Goal: Information Seeking & Learning: Find specific fact

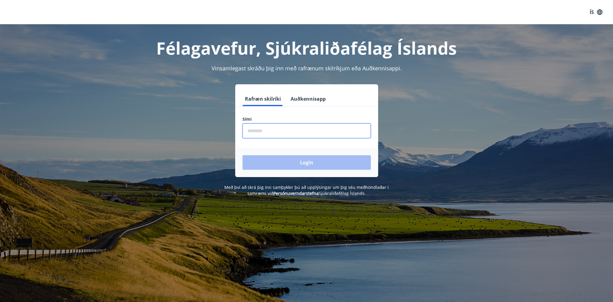
click at [269, 127] on input "phone" at bounding box center [307, 130] width 128 height 15
type input "********"
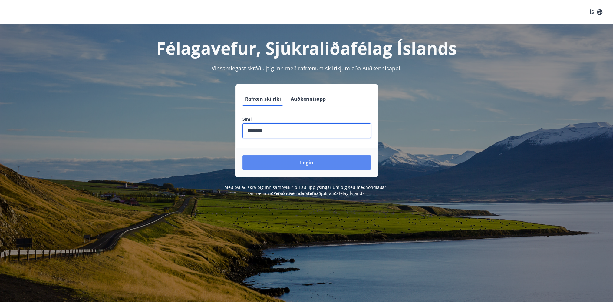
click at [303, 160] on button "Login" at bounding box center [307, 162] width 128 height 15
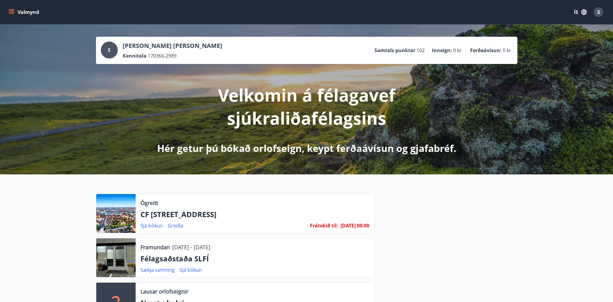
click at [11, 11] on icon "menu" at bounding box center [11, 11] width 5 height 1
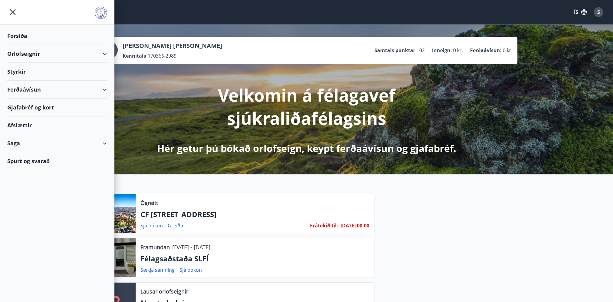
click at [33, 159] on div "Spurt og svarað" at bounding box center [57, 161] width 100 height 18
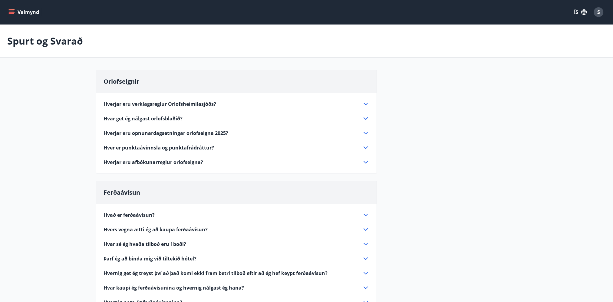
click at [364, 103] on icon at bounding box center [366, 104] width 4 height 2
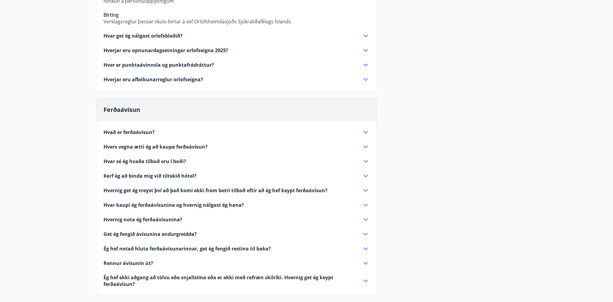
scroll to position [719, 0]
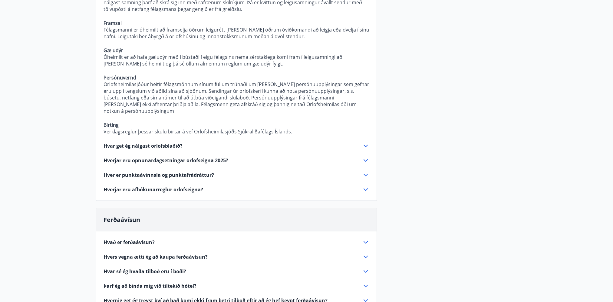
click at [365, 142] on icon at bounding box center [365, 145] width 7 height 7
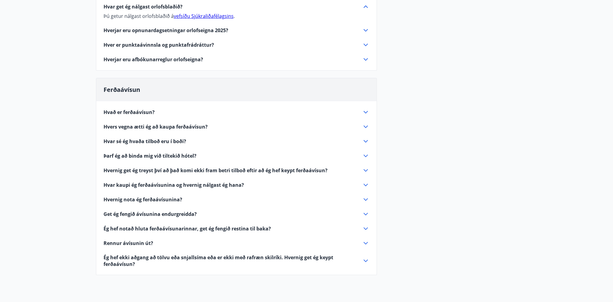
scroll to position [0, 0]
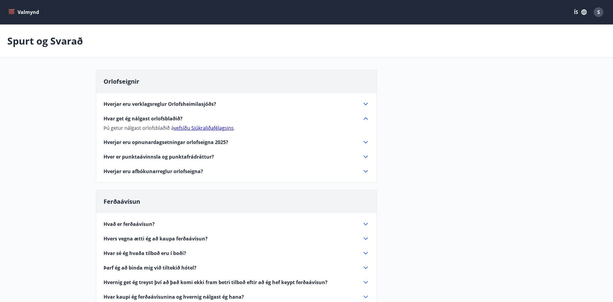
click at [365, 117] on icon at bounding box center [365, 118] width 7 height 7
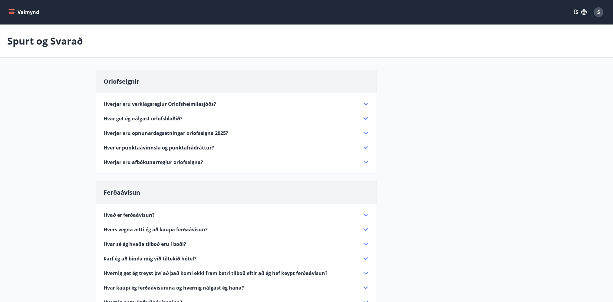
click at [365, 103] on icon at bounding box center [366, 104] width 4 height 2
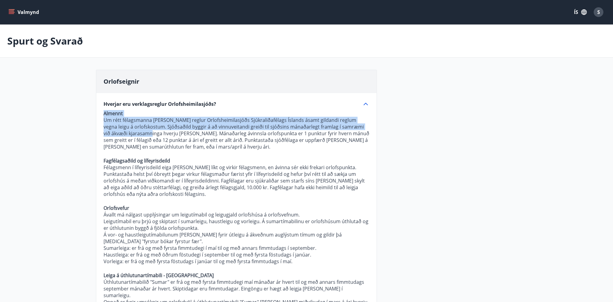
drag, startPoint x: 101, startPoint y: 102, endPoint x: 147, endPoint y: 134, distance: 56.0
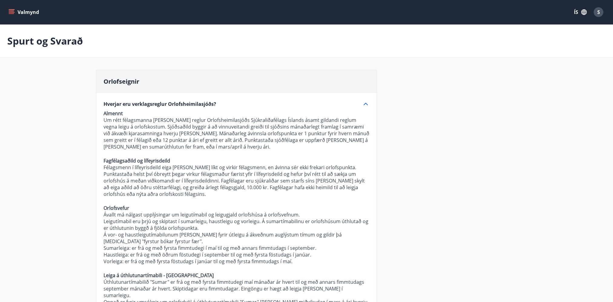
drag, startPoint x: 147, startPoint y: 134, endPoint x: 227, endPoint y: 74, distance: 100.7
click at [227, 74] on div "Orlofseignir" at bounding box center [236, 81] width 280 height 23
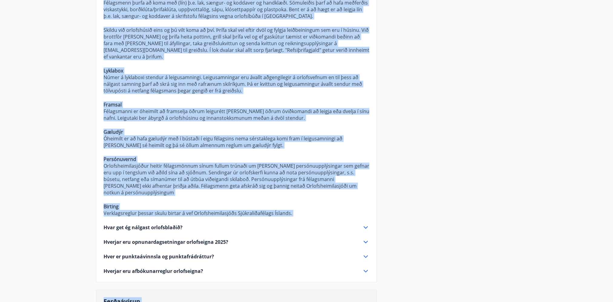
scroll to position [723, 0]
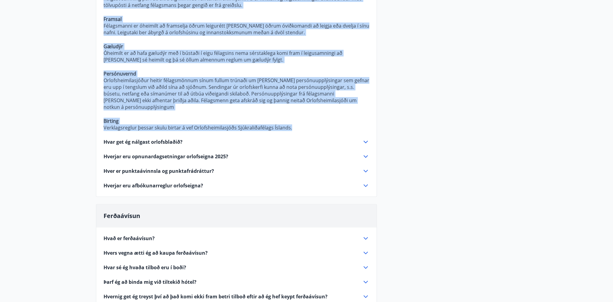
drag, startPoint x: 102, startPoint y: 41, endPoint x: 354, endPoint y: 95, distance: 257.9
copy p "Loremip Do sita consectetur adipi elitse Doeiusmodtemporinc Utlaboreetdolore Ma…"
click at [365, 237] on icon at bounding box center [366, 238] width 4 height 2
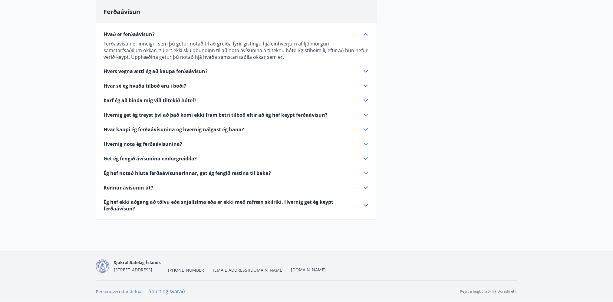
scroll to position [180, 0]
click at [366, 70] on icon at bounding box center [365, 71] width 7 height 7
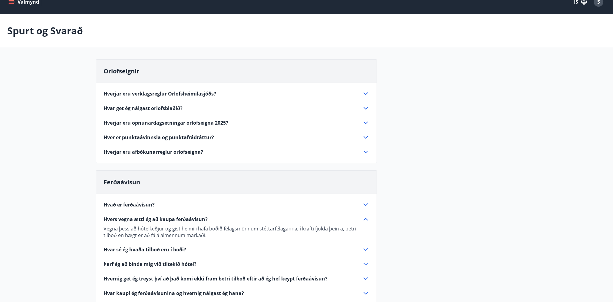
scroll to position [0, 0]
